Goal: Navigation & Orientation: Find specific page/section

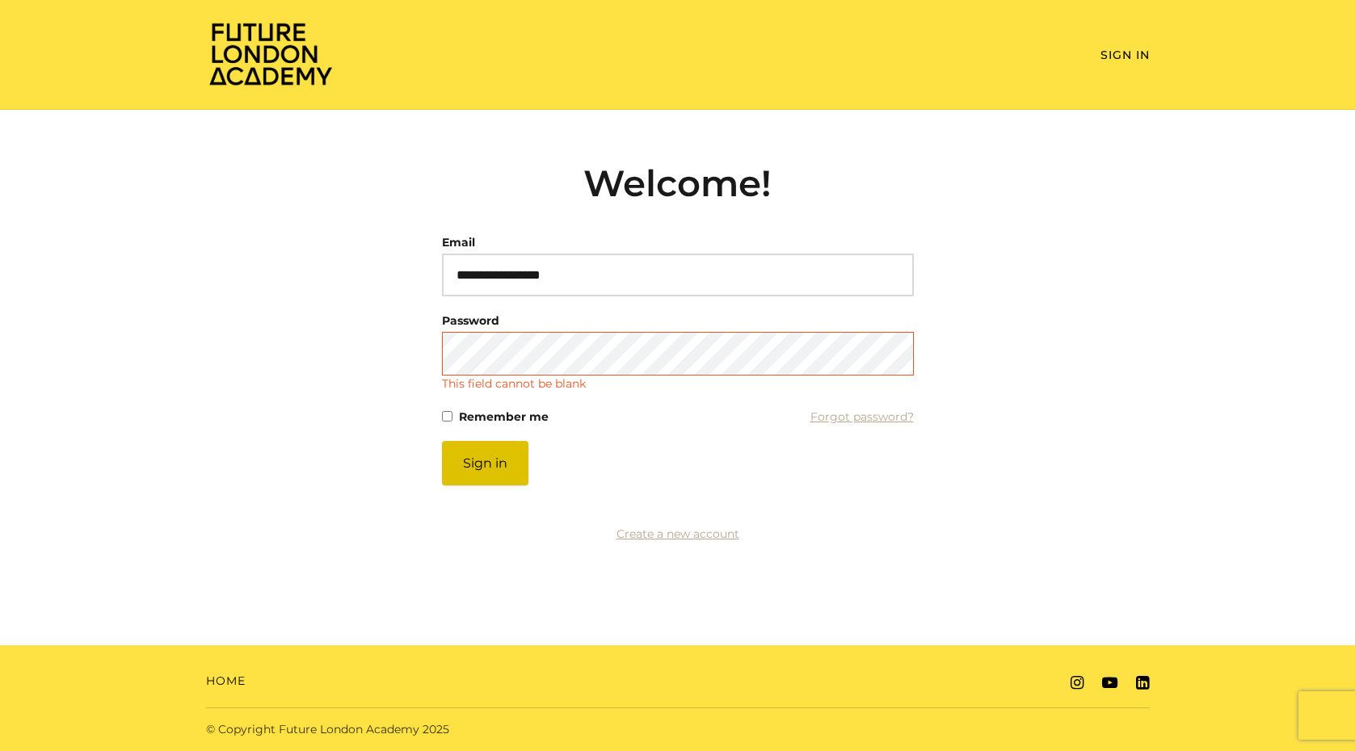
click at [485, 473] on article "**********" at bounding box center [678, 343] width 472 height 363
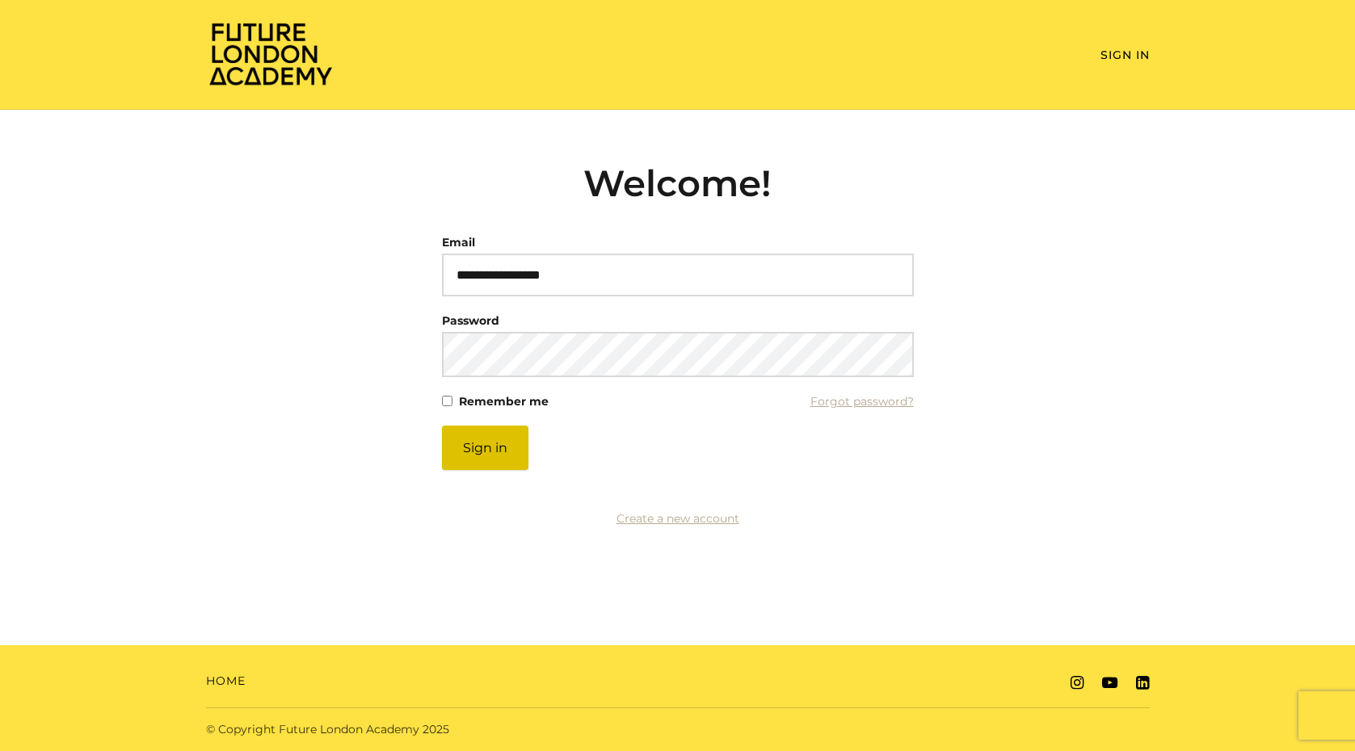
click at [494, 448] on button "Sign in" at bounding box center [485, 448] width 86 height 44
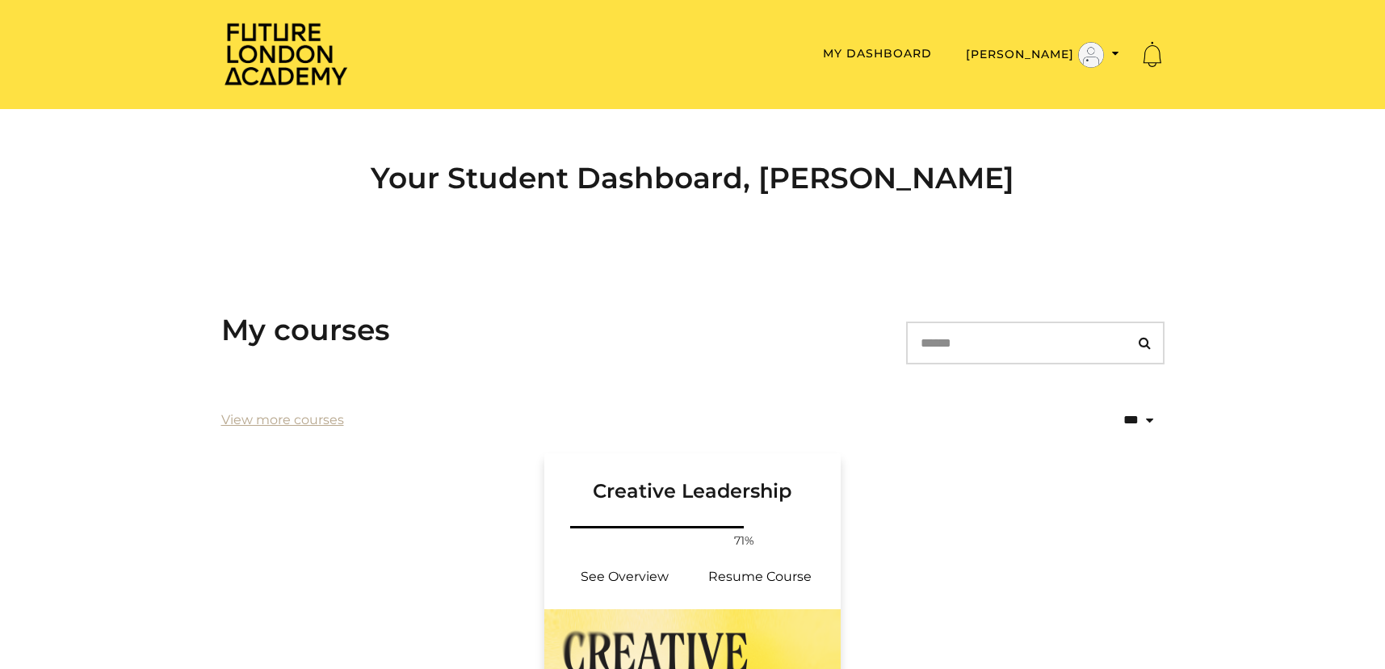
scroll to position [181, 0]
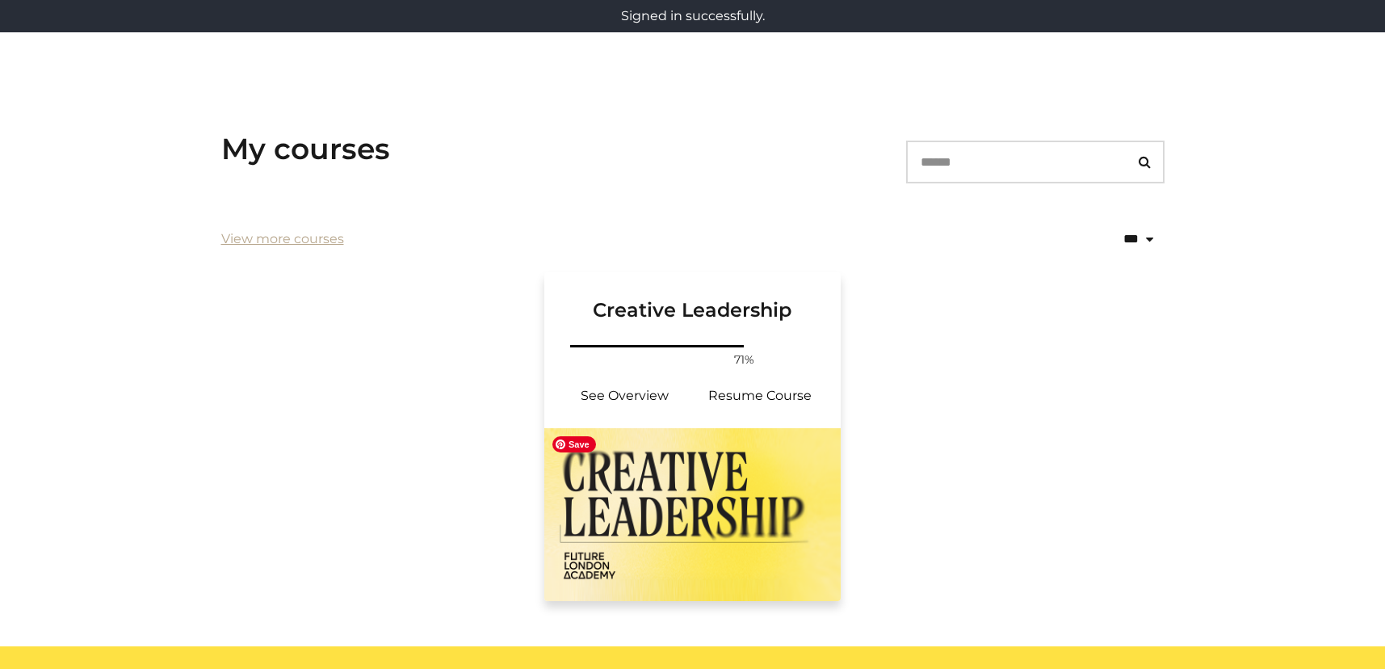
click at [740, 458] on img at bounding box center [692, 514] width 297 height 173
